Goal: Task Accomplishment & Management: Use online tool/utility

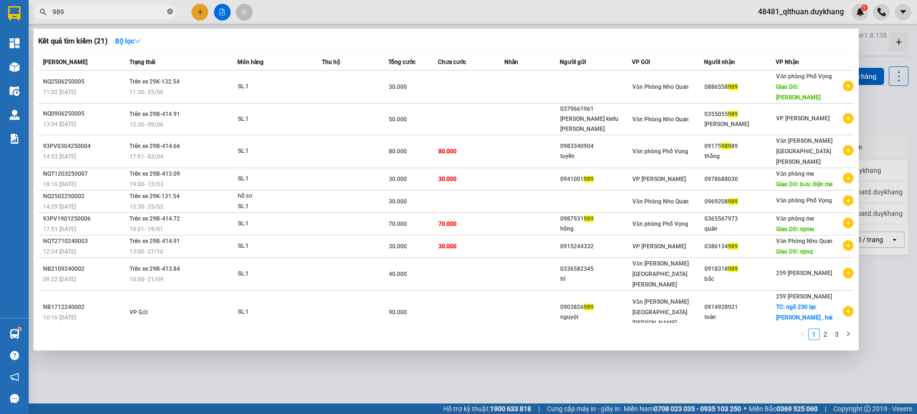
click at [172, 11] on icon "close-circle" at bounding box center [170, 12] width 6 height 6
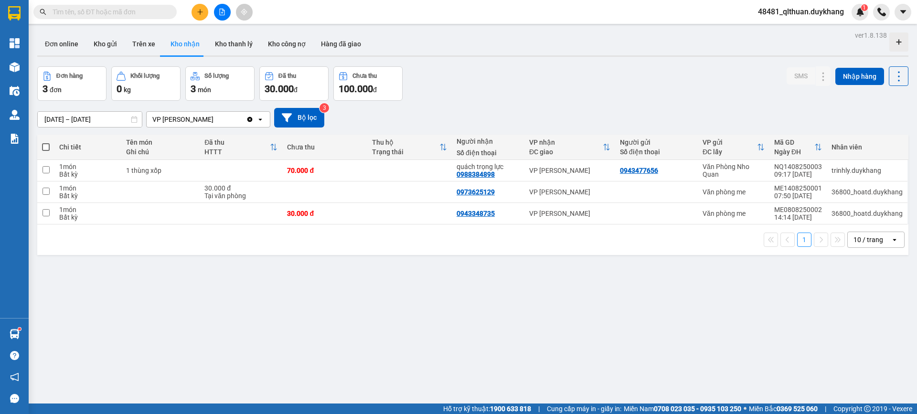
click at [151, 14] on input "text" at bounding box center [109, 12] width 113 height 11
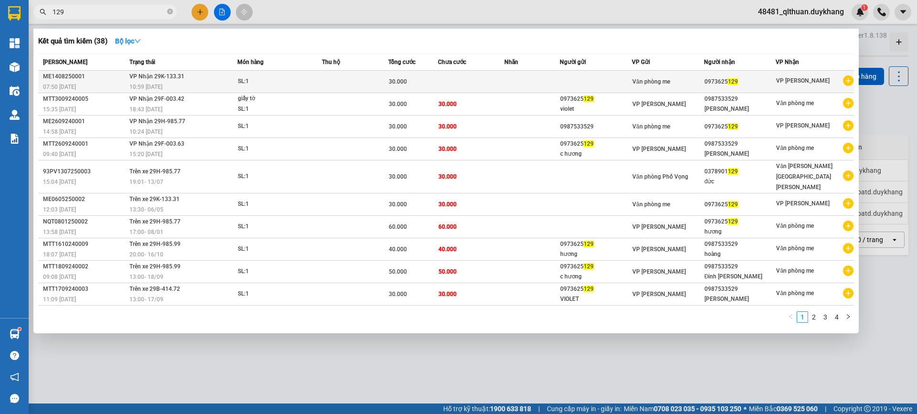
type input "129"
click at [273, 78] on div "SL: 1" at bounding box center [274, 81] width 72 height 11
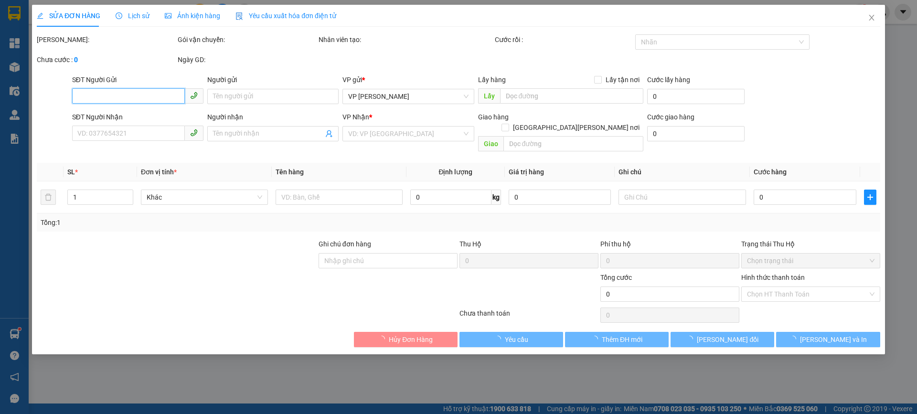
type input "0973625129"
type input "30.000"
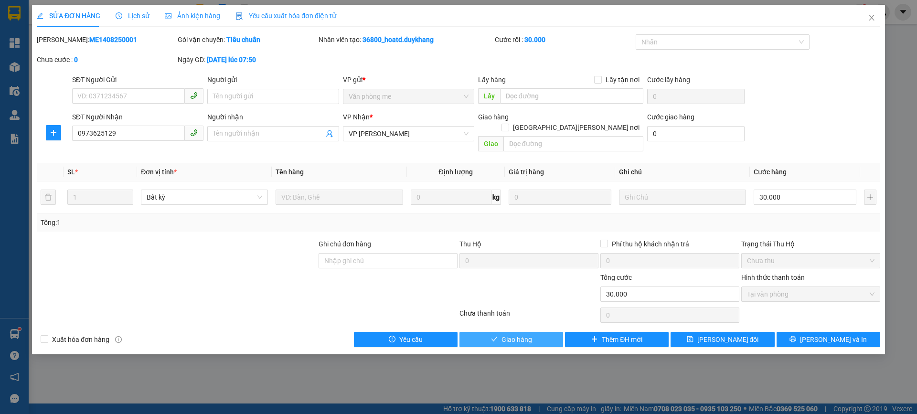
click at [545, 332] on button "Giao hàng" at bounding box center [512, 339] width 104 height 15
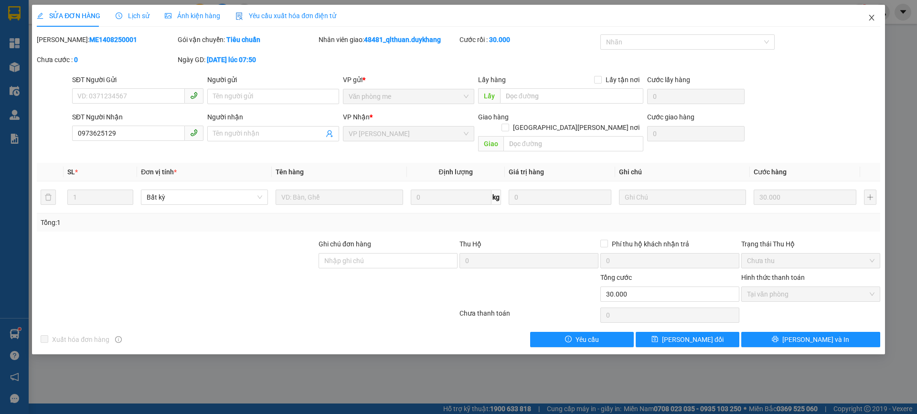
drag, startPoint x: 869, startPoint y: 16, endPoint x: 467, endPoint y: 408, distance: 560.9
click at [869, 16] on icon "close" at bounding box center [872, 18] width 8 height 8
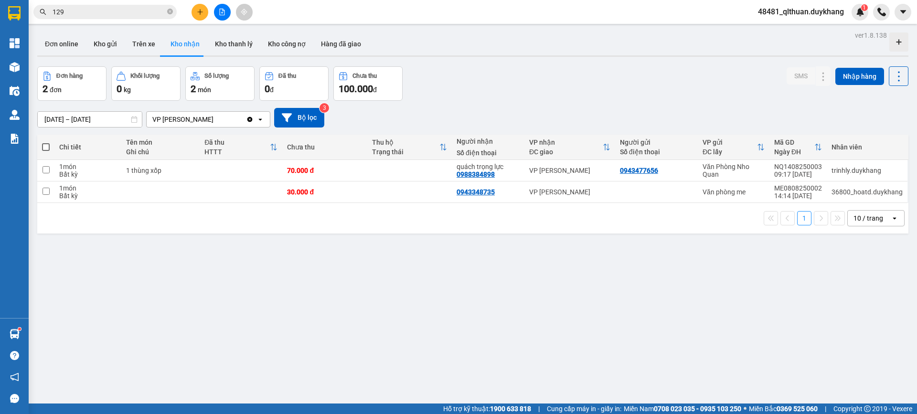
click at [466, 281] on div "ver 1.8.138 Đơn online Kho gửi Trên xe Kho [PERSON_NAME] [PERSON_NAME] [PERSON_…" at bounding box center [472, 236] width 879 height 414
click at [171, 14] on icon "close-circle" at bounding box center [170, 12] width 6 height 6
click at [156, 11] on input "text" at bounding box center [109, 12] width 113 height 11
paste input "0376367982"
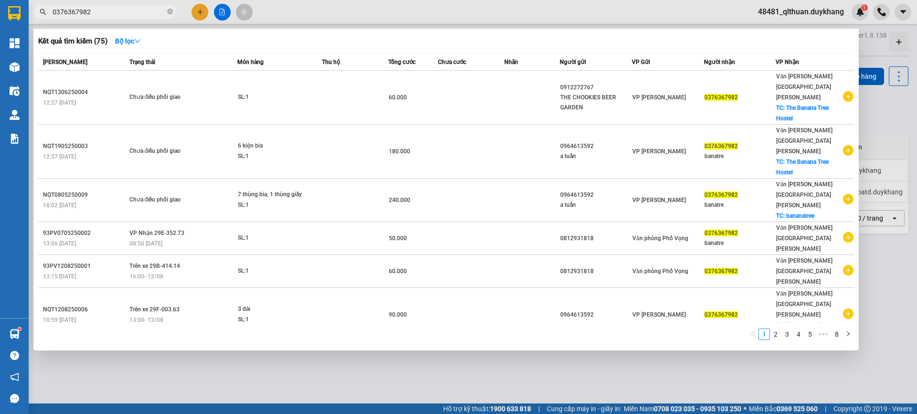
type input "0376367982"
click at [171, 13] on icon "close-circle" at bounding box center [170, 12] width 6 height 6
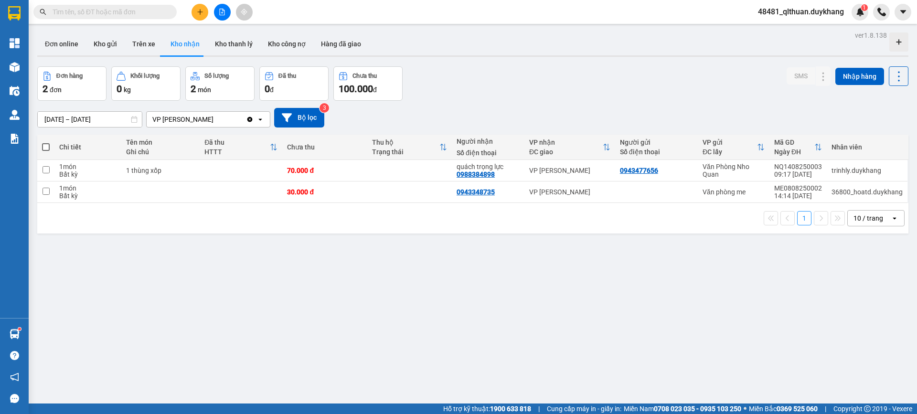
click at [151, 15] on input "text" at bounding box center [109, 12] width 113 height 11
paste input "0376367982"
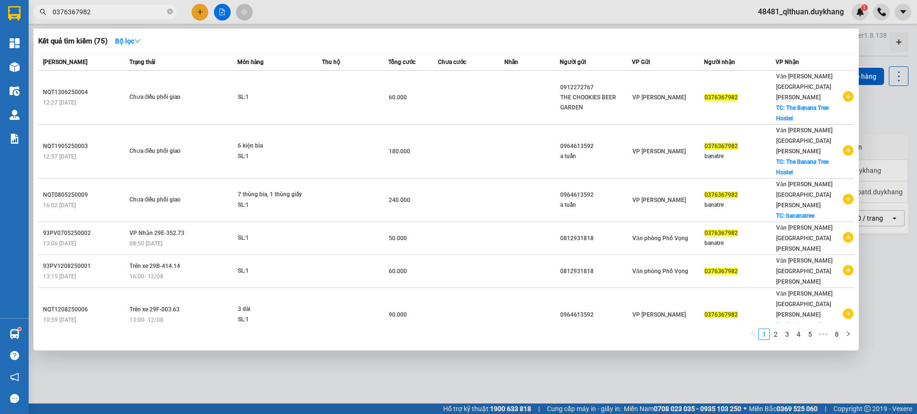
type input "0376367982"
